Goal: Task Accomplishment & Management: Use online tool/utility

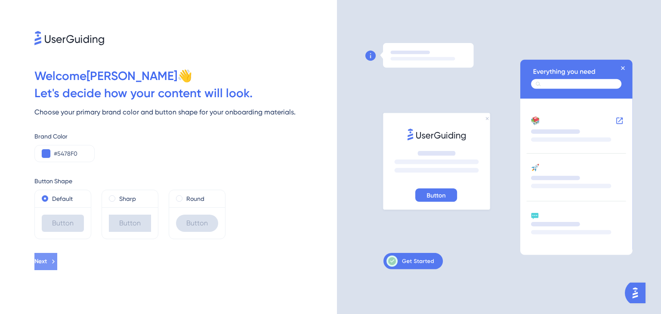
click at [45, 266] on button "Next" at bounding box center [45, 261] width 23 height 17
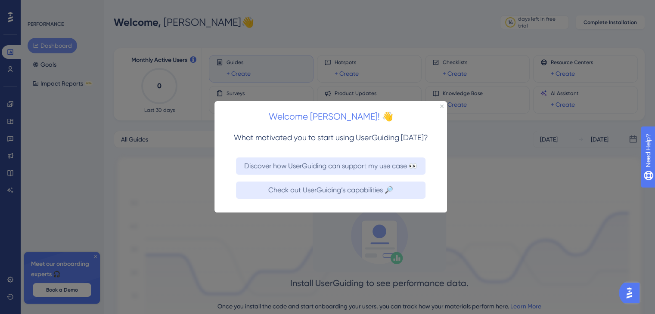
click at [525, 169] on div at bounding box center [327, 157] width 655 height 314
drag, startPoint x: 442, startPoint y: 105, endPoint x: 651, endPoint y: 204, distance: 230.5
click at [442, 105] on icon "Close Preview" at bounding box center [441, 106] width 3 height 3
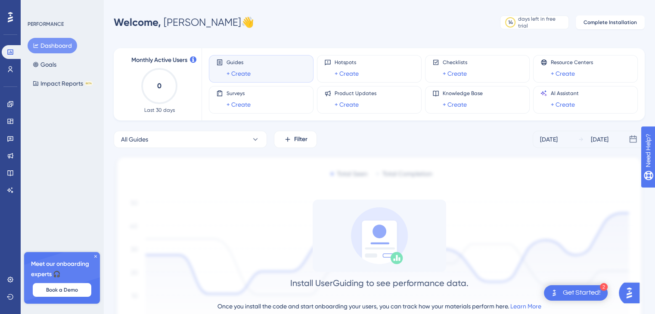
click at [161, 83] on text "0" at bounding box center [159, 86] width 4 height 8
click at [276, 74] on div "Guides + Create" at bounding box center [261, 69] width 90 height 20
click at [236, 73] on link "+ Create" at bounding box center [238, 73] width 24 height 10
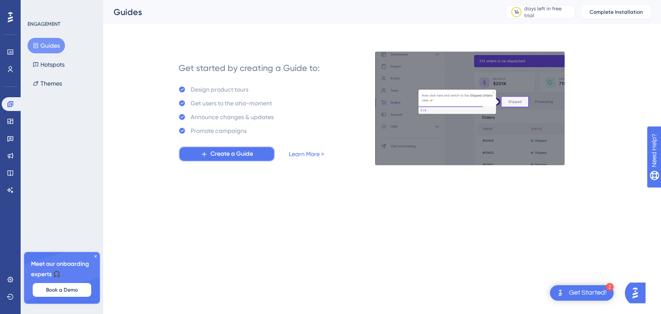
click at [250, 158] on span "Create a Guide" at bounding box center [232, 154] width 43 height 10
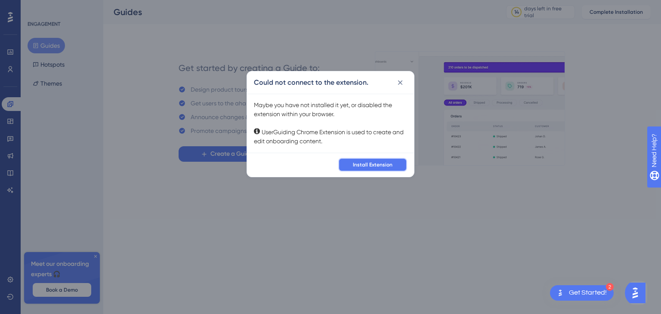
click at [388, 169] on button "Install Extension" at bounding box center [372, 165] width 69 height 14
